Goal: Complete application form

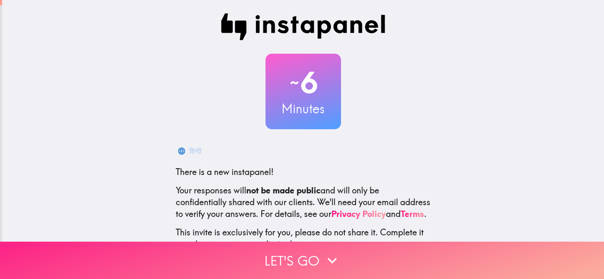
click at [342, 261] on button "Let's go" at bounding box center [302, 260] width 604 height 37
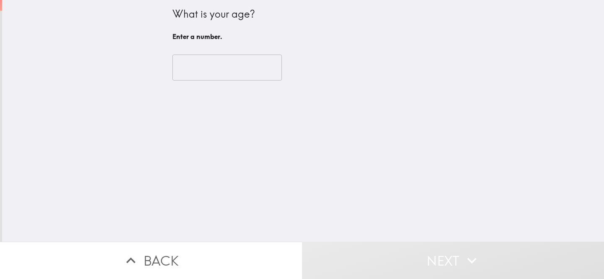
click at [233, 69] on input "number" at bounding box center [227, 68] width 110 height 26
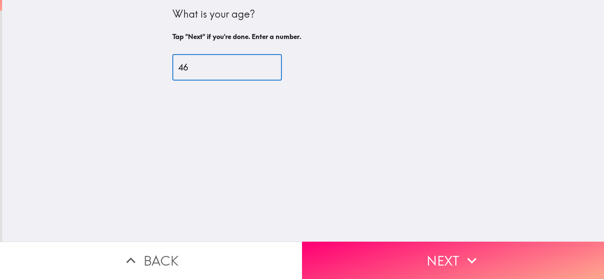
type input "46"
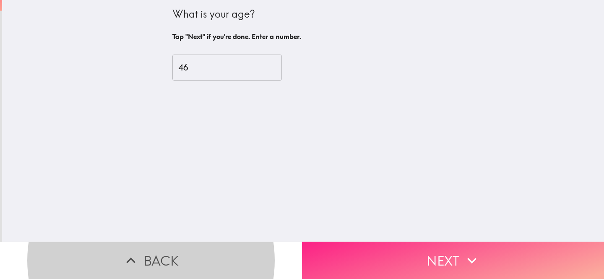
click at [423, 254] on button "Next" at bounding box center [453, 260] width 302 height 37
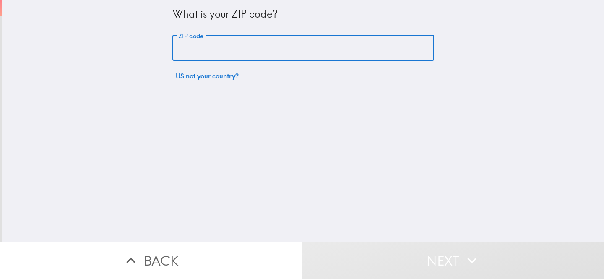
click at [400, 49] on input "ZIP code" at bounding box center [303, 48] width 262 height 26
type input "0"
click at [375, 57] on input "ZIP code" at bounding box center [303, 48] width 262 height 26
type input "80905"
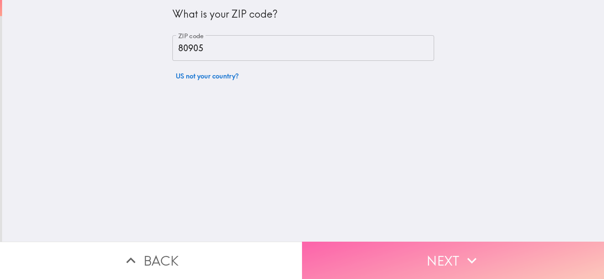
click at [392, 255] on button "Next" at bounding box center [453, 260] width 302 height 37
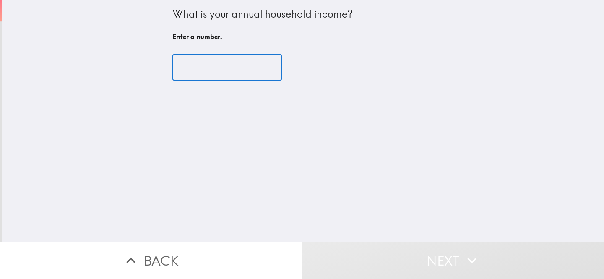
click at [241, 73] on input "number" at bounding box center [227, 68] width 110 height 26
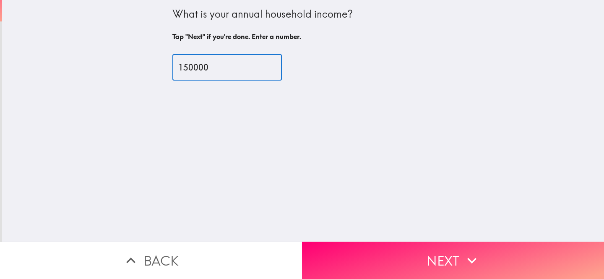
type input "150000"
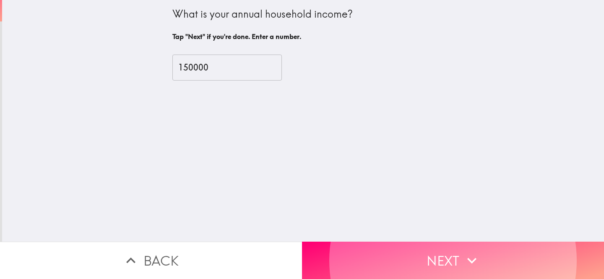
click at [302, 242] on button "Next" at bounding box center [453, 260] width 302 height 37
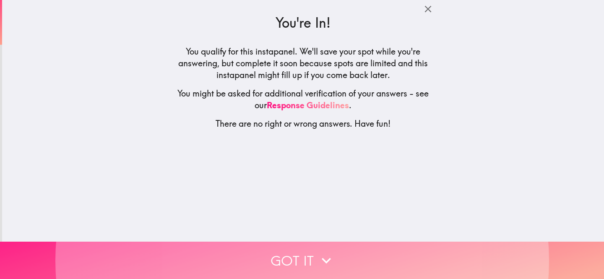
click at [324, 261] on icon "button" at bounding box center [326, 261] width 9 height 6
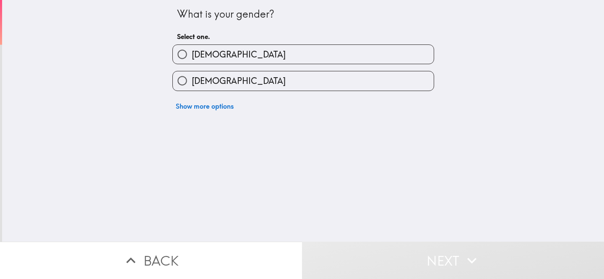
click at [331, 64] on div "[DEMOGRAPHIC_DATA]" at bounding box center [303, 54] width 262 height 20
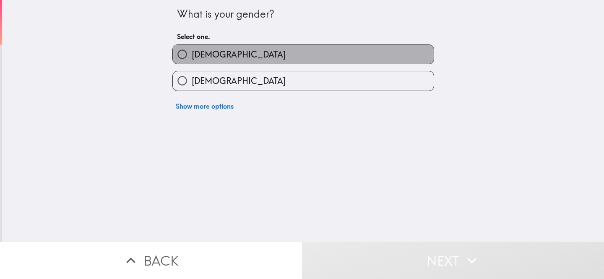
click at [332, 56] on label "[DEMOGRAPHIC_DATA]" at bounding box center [303, 54] width 261 height 19
click at [192, 56] on input "[DEMOGRAPHIC_DATA]" at bounding box center [182, 54] width 19 height 19
radio input "true"
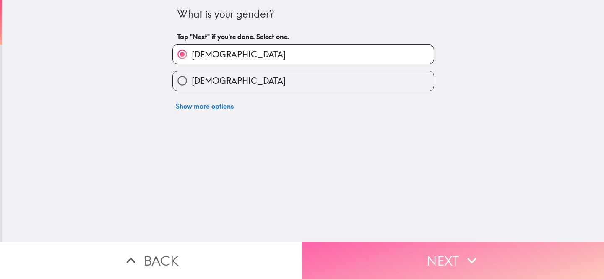
click at [374, 275] on button "Next" at bounding box center [453, 260] width 302 height 37
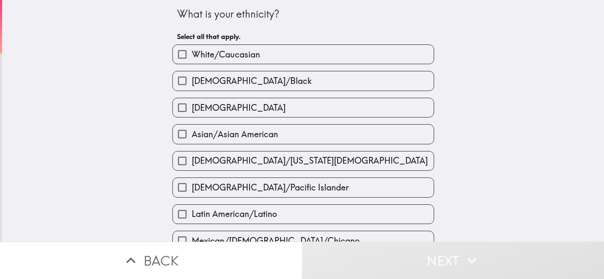
click at [330, 59] on label "White/Caucasian" at bounding box center [303, 54] width 261 height 19
click at [192, 59] on input "White/Caucasian" at bounding box center [182, 54] width 19 height 19
checkbox input "true"
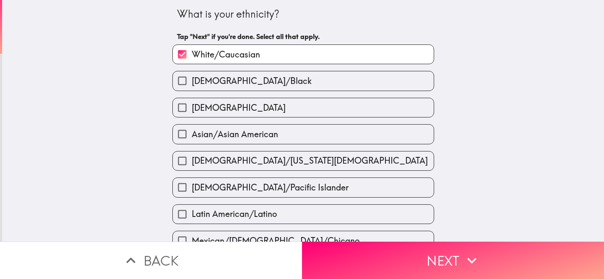
click at [331, 118] on div "[DEMOGRAPHIC_DATA]" at bounding box center [303, 108] width 262 height 20
click at [336, 114] on label "[DEMOGRAPHIC_DATA]" at bounding box center [303, 107] width 261 height 19
click at [192, 114] on input "[DEMOGRAPHIC_DATA]" at bounding box center [182, 107] width 19 height 19
checkbox input "true"
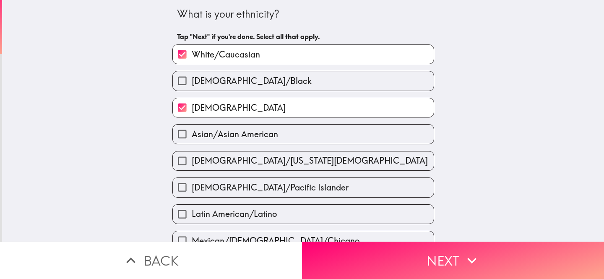
click at [396, 243] on button "Next" at bounding box center [453, 260] width 302 height 37
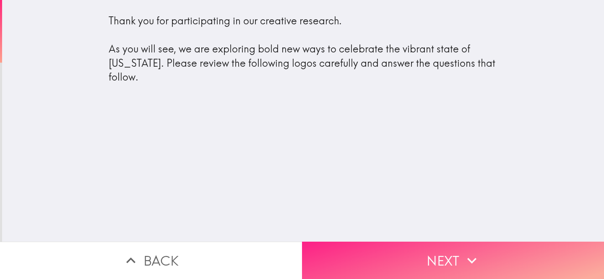
click at [374, 248] on button "Next" at bounding box center [453, 260] width 302 height 37
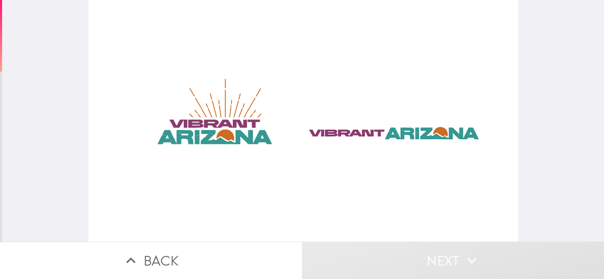
click at [225, 122] on div at bounding box center [304, 121] width 430 height 242
click at [356, 90] on div at bounding box center [304, 121] width 430 height 242
click at [355, 131] on div at bounding box center [304, 121] width 430 height 242
click at [346, 137] on div at bounding box center [304, 121] width 430 height 242
click at [346, 136] on div at bounding box center [304, 121] width 430 height 242
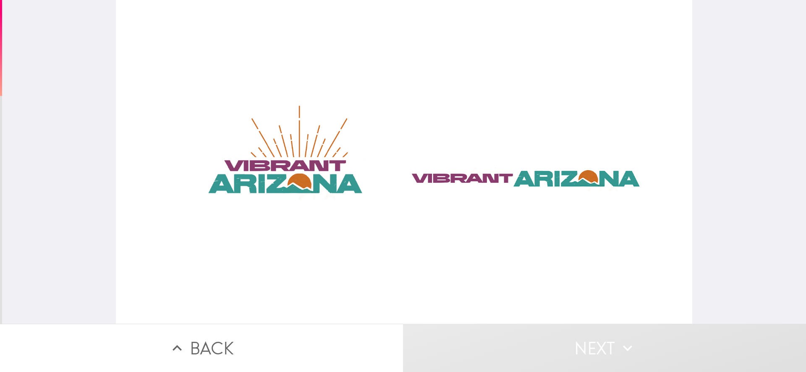
click at [488, 175] on div at bounding box center [404, 162] width 576 height 324
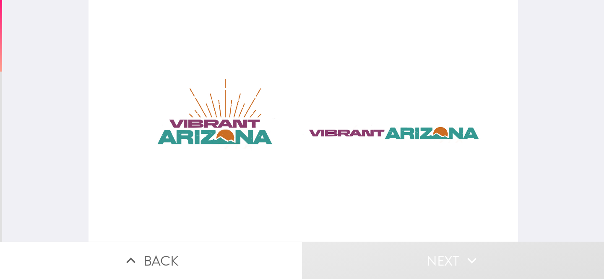
click at [353, 132] on div at bounding box center [304, 121] width 430 height 242
click at [245, 155] on div at bounding box center [304, 121] width 430 height 242
click at [243, 133] on div at bounding box center [304, 121] width 430 height 242
click at [415, 253] on button "Next" at bounding box center [453, 260] width 302 height 37
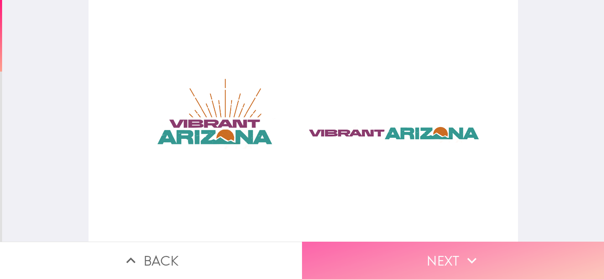
click at [417, 253] on button "Next" at bounding box center [453, 260] width 302 height 37
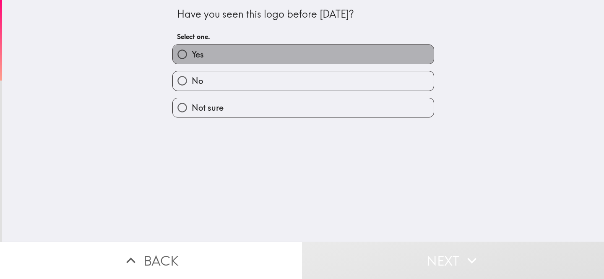
click at [332, 60] on label "Yes" at bounding box center [303, 54] width 261 height 19
click at [192, 60] on input "Yes" at bounding box center [182, 54] width 19 height 19
radio input "true"
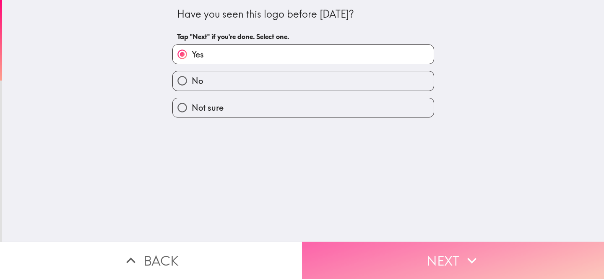
click at [420, 255] on button "Next" at bounding box center [453, 260] width 302 height 37
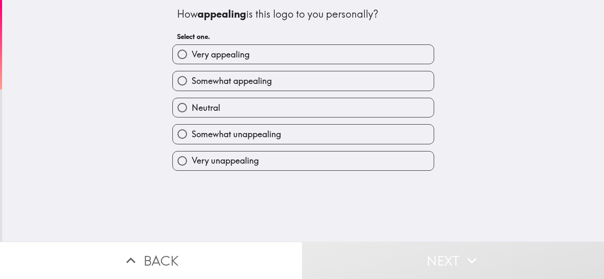
click at [349, 49] on label "Very appealing" at bounding box center [303, 54] width 261 height 19
click at [192, 49] on input "Very appealing" at bounding box center [182, 54] width 19 height 19
radio input "true"
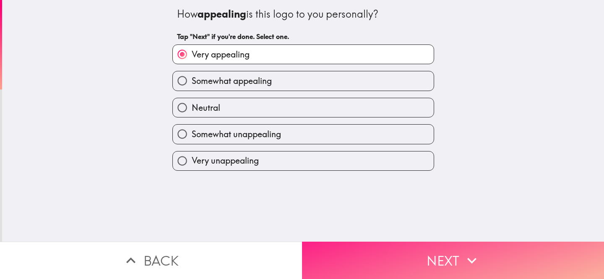
click at [430, 255] on button "Next" at bounding box center [453, 260] width 302 height 37
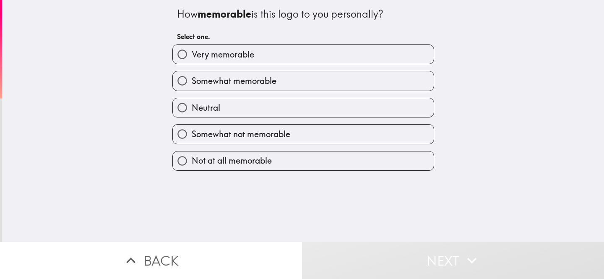
click at [367, 61] on label "Very memorable" at bounding box center [303, 54] width 261 height 19
click at [192, 61] on input "Very memorable" at bounding box center [182, 54] width 19 height 19
radio input "true"
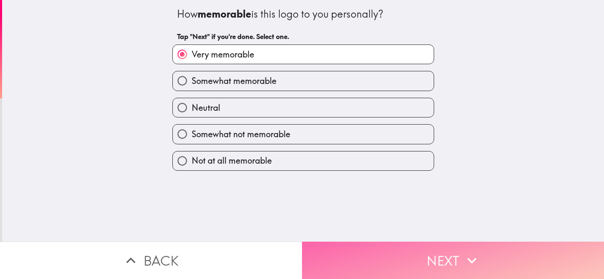
click at [415, 253] on button "Next" at bounding box center [453, 260] width 302 height 37
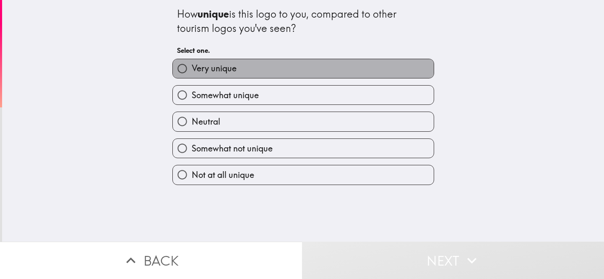
click at [354, 72] on label "Very unique" at bounding box center [303, 68] width 261 height 19
click at [192, 72] on input "Very unique" at bounding box center [182, 68] width 19 height 19
radio input "true"
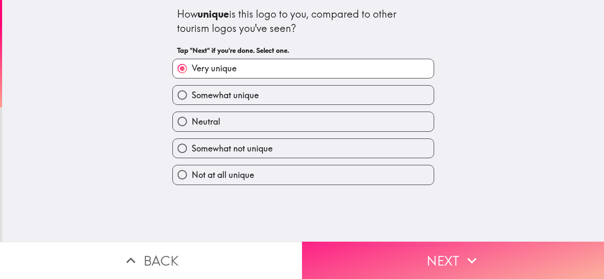
click at [400, 261] on button "Next" at bounding box center [453, 260] width 302 height 37
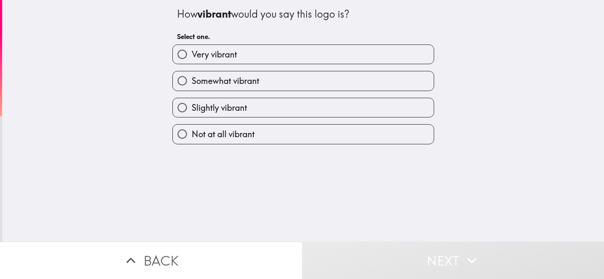
click at [359, 63] on label "Very vibrant" at bounding box center [303, 54] width 261 height 19
click at [192, 63] on input "Very vibrant" at bounding box center [182, 54] width 19 height 19
radio input "true"
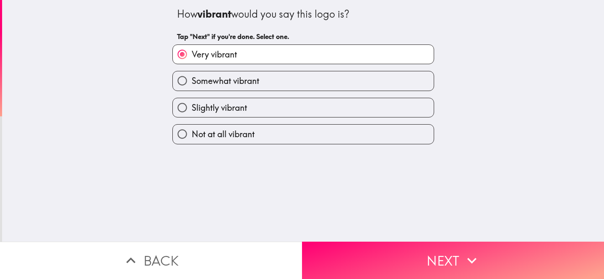
click at [496, 149] on div "How vibrant would you say this logo is? Tap "Next" if you're done. Select one. …" at bounding box center [303, 121] width 602 height 242
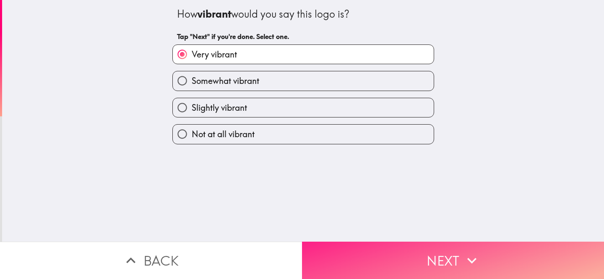
click at [460, 251] on button "Next" at bounding box center [453, 260] width 302 height 37
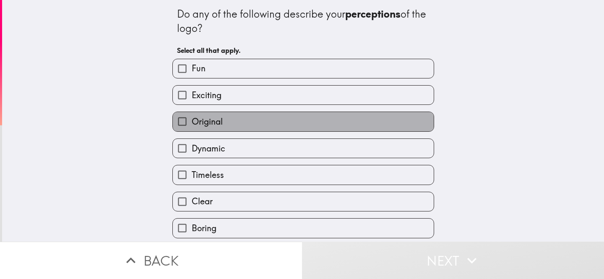
click at [402, 124] on label "Original" at bounding box center [303, 121] width 261 height 19
click at [192, 124] on input "Original" at bounding box center [182, 121] width 19 height 19
checkbox input "true"
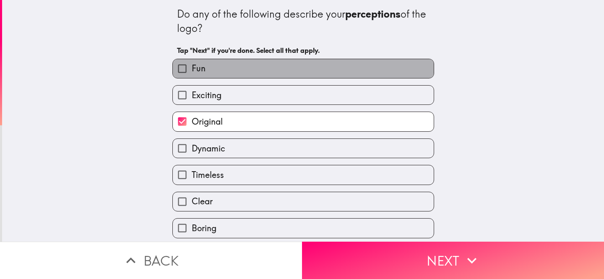
click at [339, 74] on label "Fun" at bounding box center [303, 68] width 261 height 19
click at [192, 74] on input "Fun" at bounding box center [182, 68] width 19 height 19
checkbox input "true"
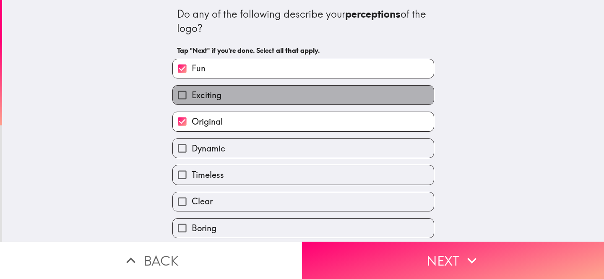
click at [339, 105] on label "Exciting" at bounding box center [303, 95] width 261 height 19
click at [192, 105] on input "Exciting" at bounding box center [182, 95] width 19 height 19
checkbox input "true"
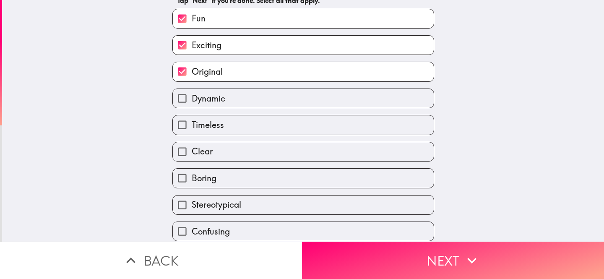
scroll to position [50, 0]
click at [339, 105] on label "Dynamic" at bounding box center [303, 98] width 261 height 19
click at [192, 105] on input "Dynamic" at bounding box center [182, 98] width 19 height 19
checkbox input "true"
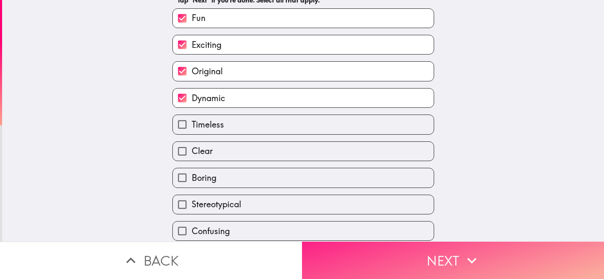
click at [425, 248] on button "Next" at bounding box center [453, 260] width 302 height 37
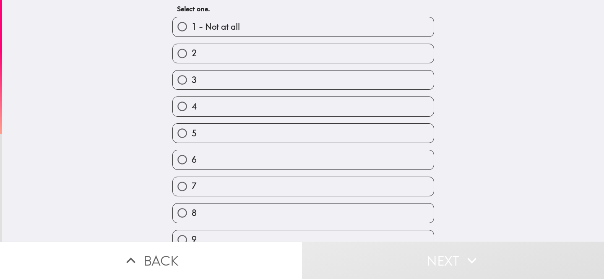
scroll to position [57, 0]
click at [387, 212] on label "8" at bounding box center [303, 211] width 261 height 19
click at [192, 212] on input "8" at bounding box center [182, 211] width 19 height 19
radio input "true"
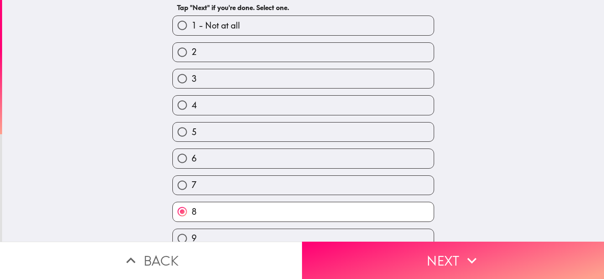
scroll to position [94, 0]
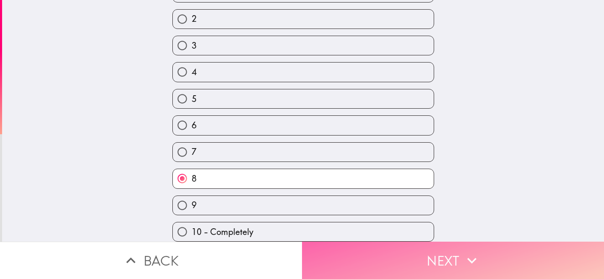
click at [409, 259] on button "Next" at bounding box center [453, 260] width 302 height 37
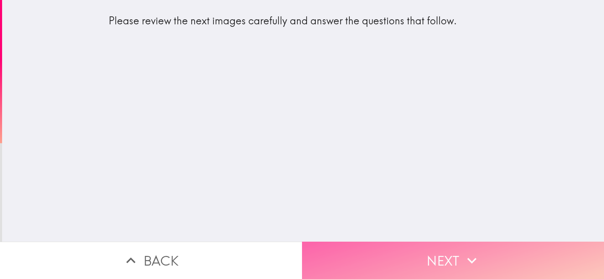
click at [398, 255] on button "Next" at bounding box center [453, 260] width 302 height 37
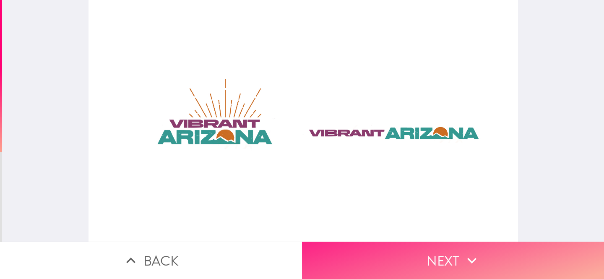
click at [394, 273] on button "Next" at bounding box center [453, 260] width 302 height 37
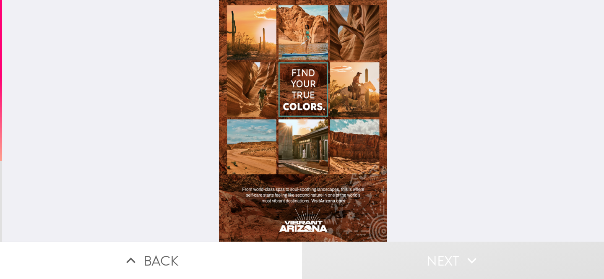
click at [319, 102] on div at bounding box center [303, 121] width 168 height 242
click at [428, 120] on div at bounding box center [303, 121] width 602 height 242
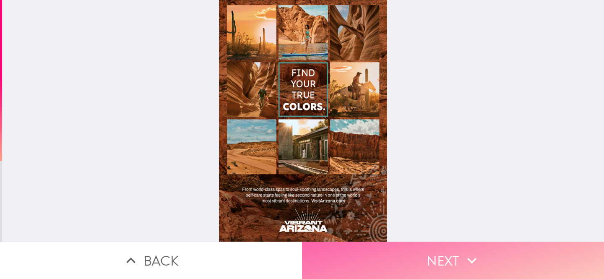
click at [480, 253] on icon "button" at bounding box center [472, 260] width 18 height 18
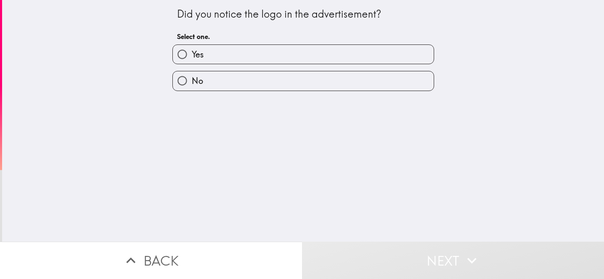
click at [339, 57] on label "Yes" at bounding box center [303, 54] width 261 height 19
click at [192, 57] on input "Yes" at bounding box center [182, 54] width 19 height 19
radio input "true"
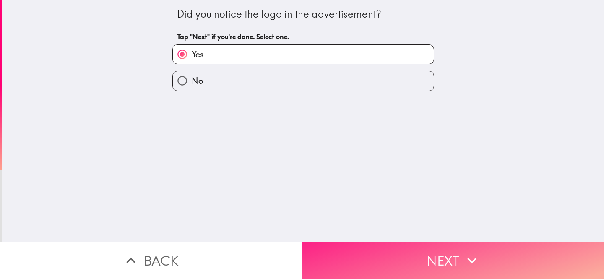
click at [431, 258] on button "Next" at bounding box center [453, 260] width 302 height 37
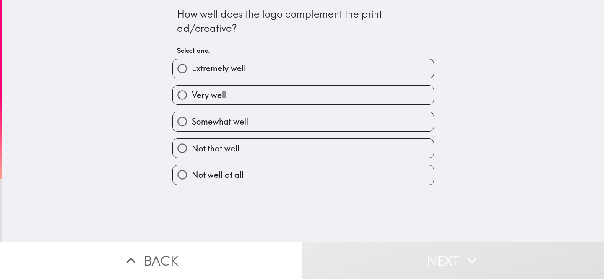
click at [372, 103] on label "Very well" at bounding box center [303, 95] width 261 height 19
click at [192, 103] on input "Very well" at bounding box center [182, 95] width 19 height 19
radio input "true"
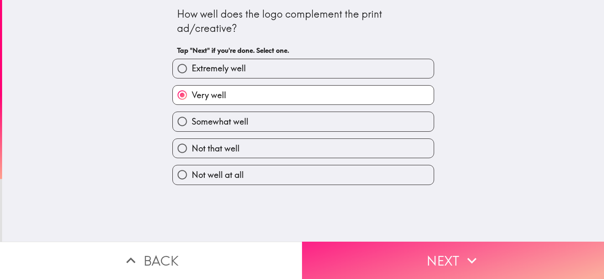
click at [431, 253] on button "Next" at bounding box center [453, 260] width 302 height 37
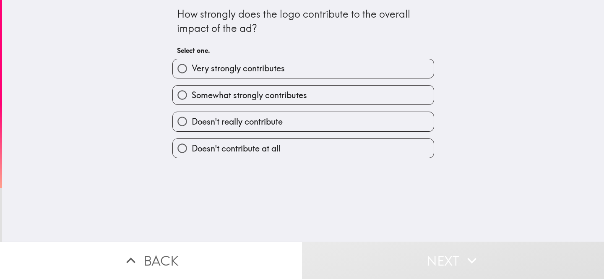
click at [386, 67] on label "Very strongly contributes" at bounding box center [303, 68] width 261 height 19
click at [192, 67] on input "Very strongly contributes" at bounding box center [182, 68] width 19 height 19
radio input "true"
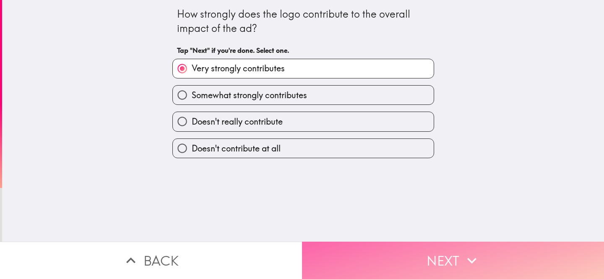
click at [419, 267] on button "Next" at bounding box center [453, 260] width 302 height 37
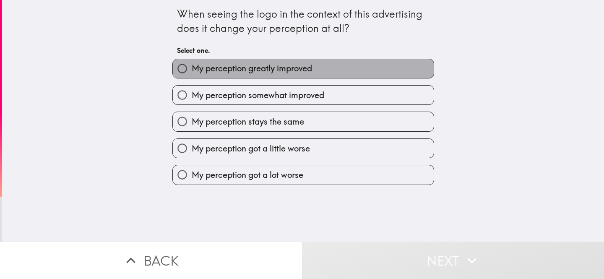
click at [370, 68] on label "My perception greatly improved" at bounding box center [303, 68] width 261 height 19
click at [192, 68] on input "My perception greatly improved" at bounding box center [182, 68] width 19 height 19
radio input "true"
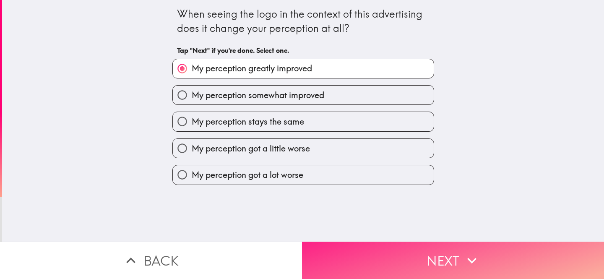
click at [405, 256] on button "Next" at bounding box center [453, 260] width 302 height 37
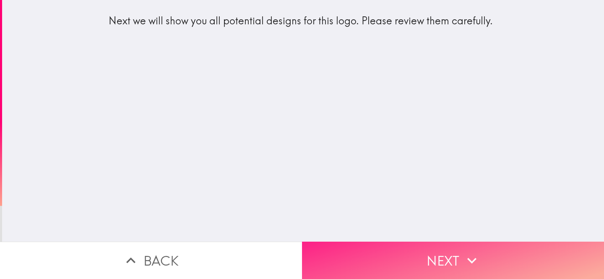
click at [401, 266] on button "Next" at bounding box center [453, 260] width 302 height 37
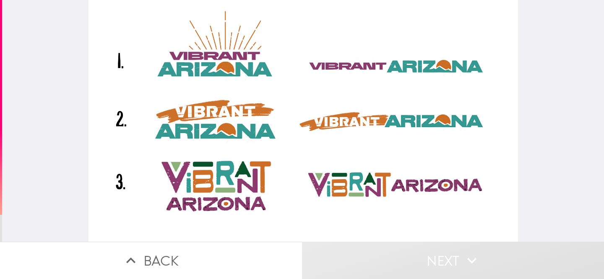
click at [357, 199] on div at bounding box center [304, 121] width 430 height 242
click at [243, 107] on div at bounding box center [304, 121] width 430 height 242
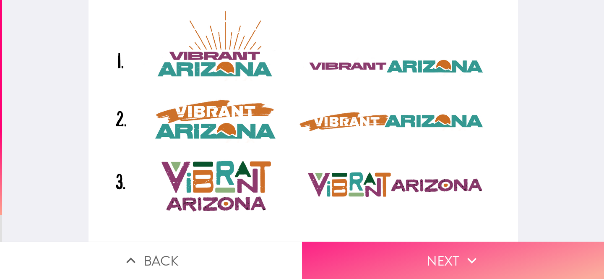
click at [494, 270] on button "Next" at bounding box center [453, 260] width 302 height 37
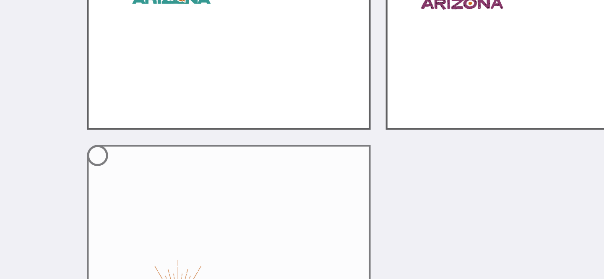
scroll to position [21, 0]
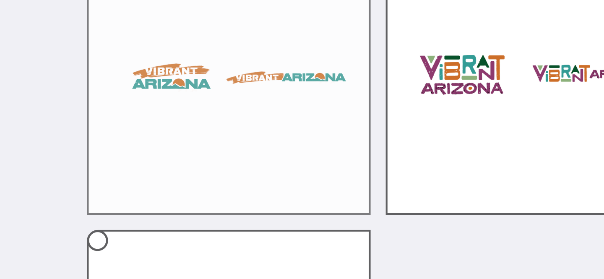
click at [236, 131] on label at bounding box center [236, 116] width 128 height 128
click at [187, 66] on input "radio" at bounding box center [177, 56] width 19 height 19
radio input "true"
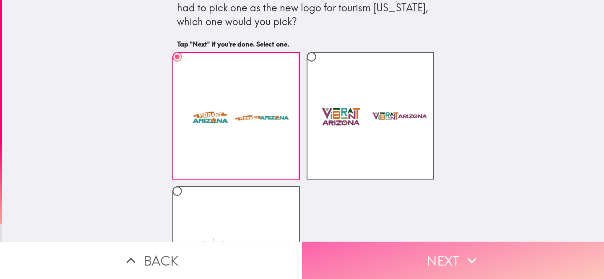
click at [392, 261] on button "Next" at bounding box center [453, 260] width 302 height 37
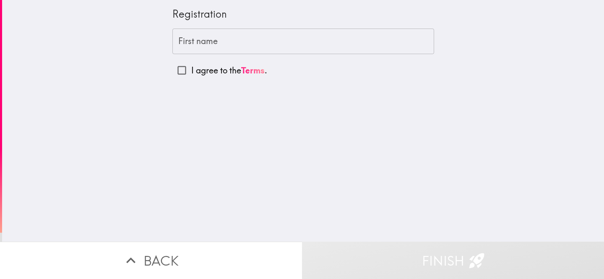
click at [348, 34] on input "First name" at bounding box center [303, 42] width 262 height 26
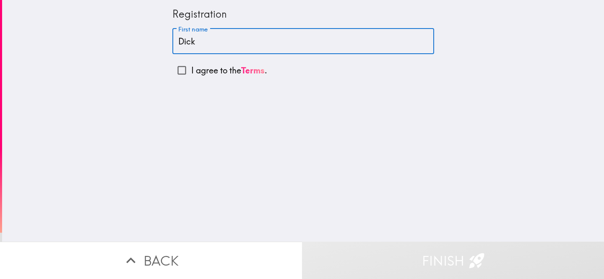
type input "Dick"
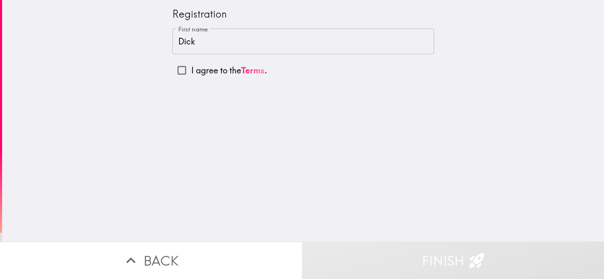
click at [206, 63] on label "I agree to the Terms ." at bounding box center [303, 70] width 262 height 19
click at [191, 63] on input "I agree to the Terms ." at bounding box center [181, 70] width 19 height 19
checkbox input "true"
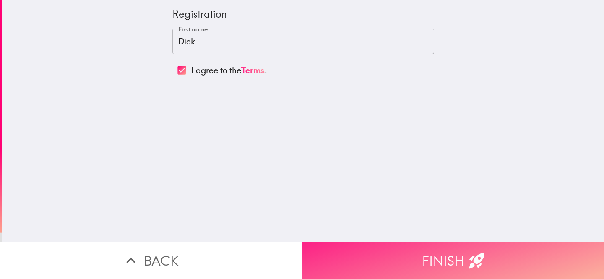
click at [392, 260] on button "Finish" at bounding box center [453, 260] width 302 height 37
